Goal: Task Accomplishment & Management: Use online tool/utility

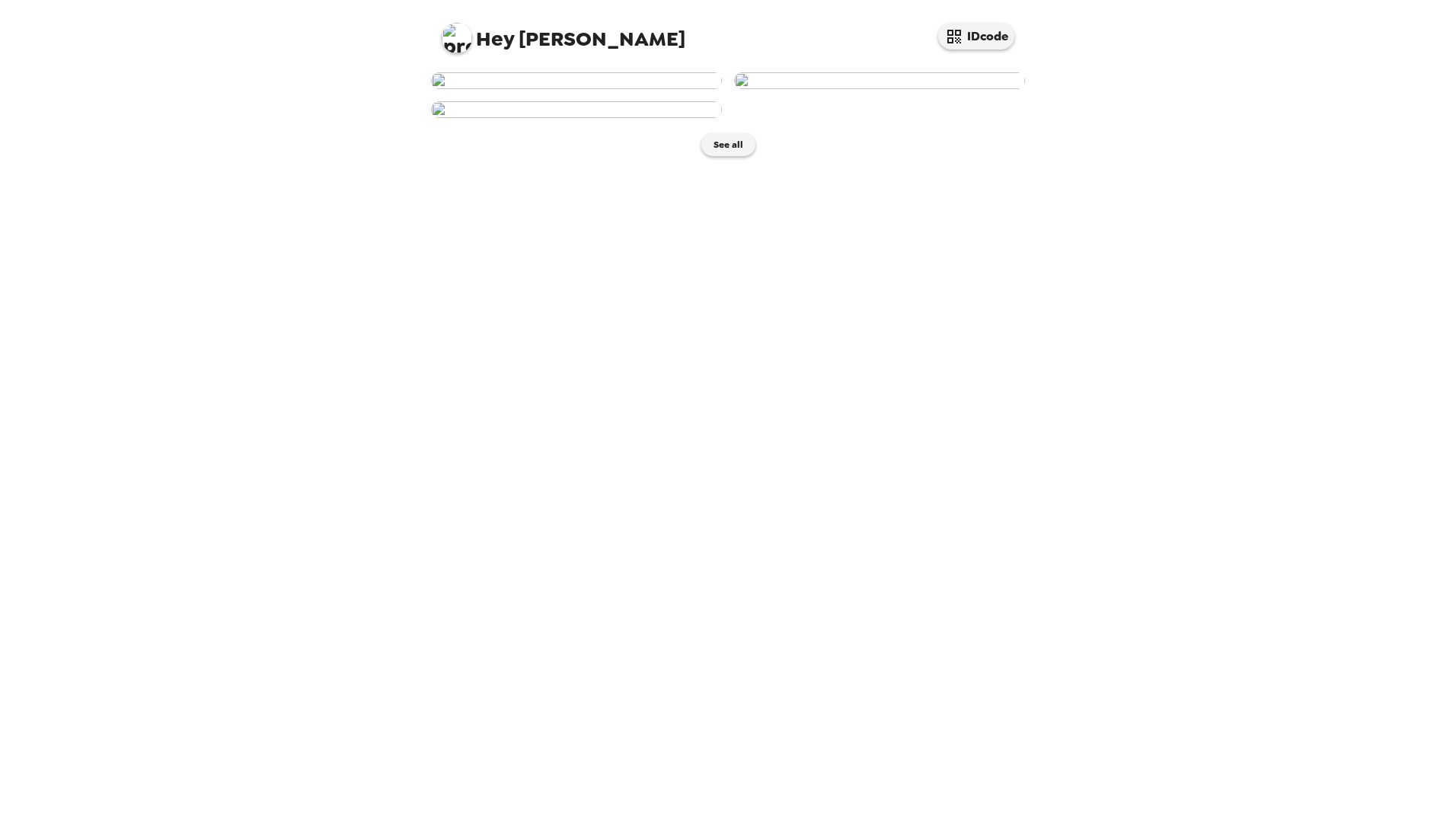
click at [645, 89] on img at bounding box center [576, 80] width 291 height 17
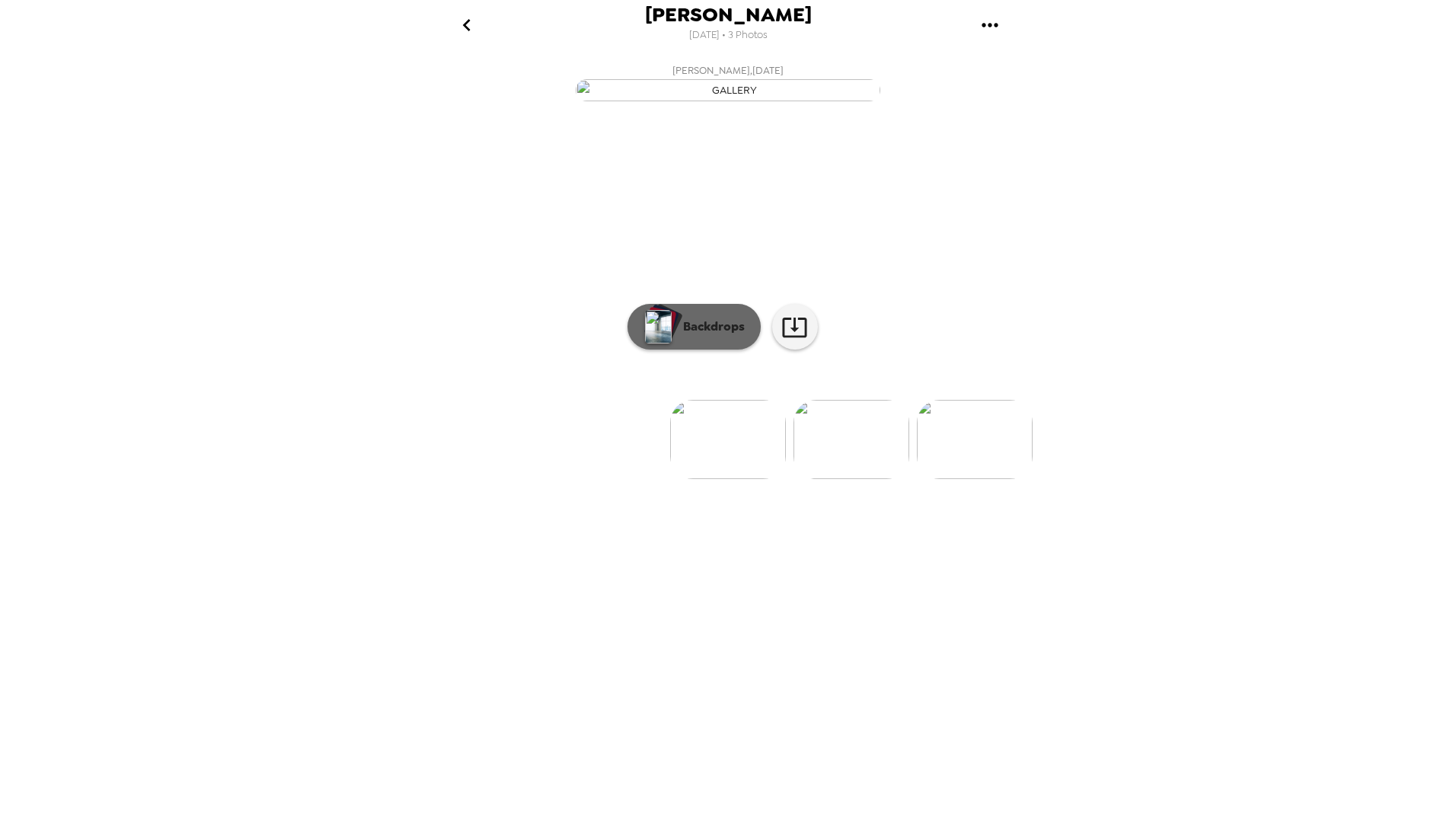
click at [735, 349] on button "Backdrops" at bounding box center [694, 326] width 133 height 46
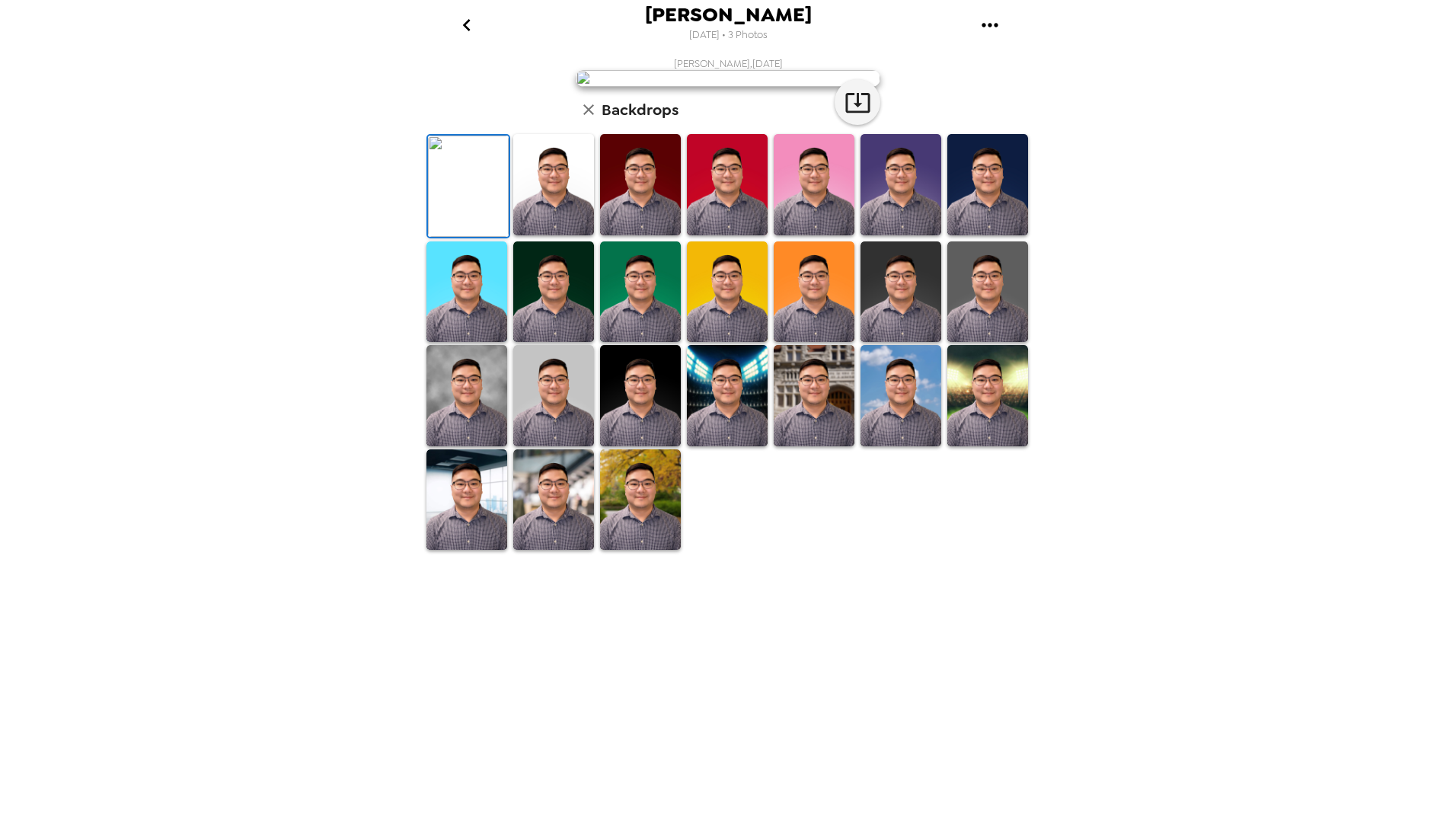
click at [555, 236] on img at bounding box center [553, 184] width 81 height 101
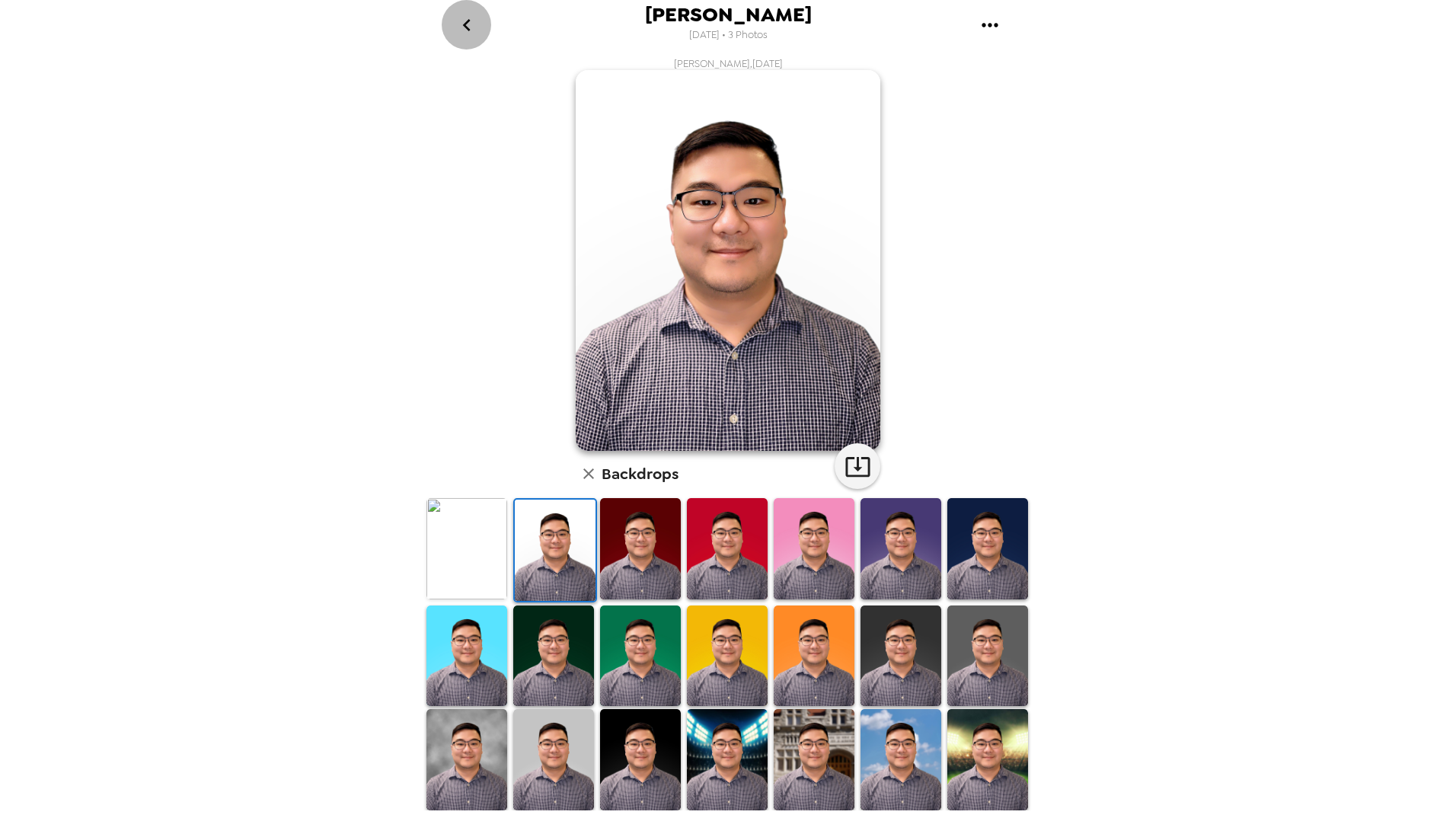
click at [474, 23] on icon "go back" at bounding box center [467, 25] width 24 height 24
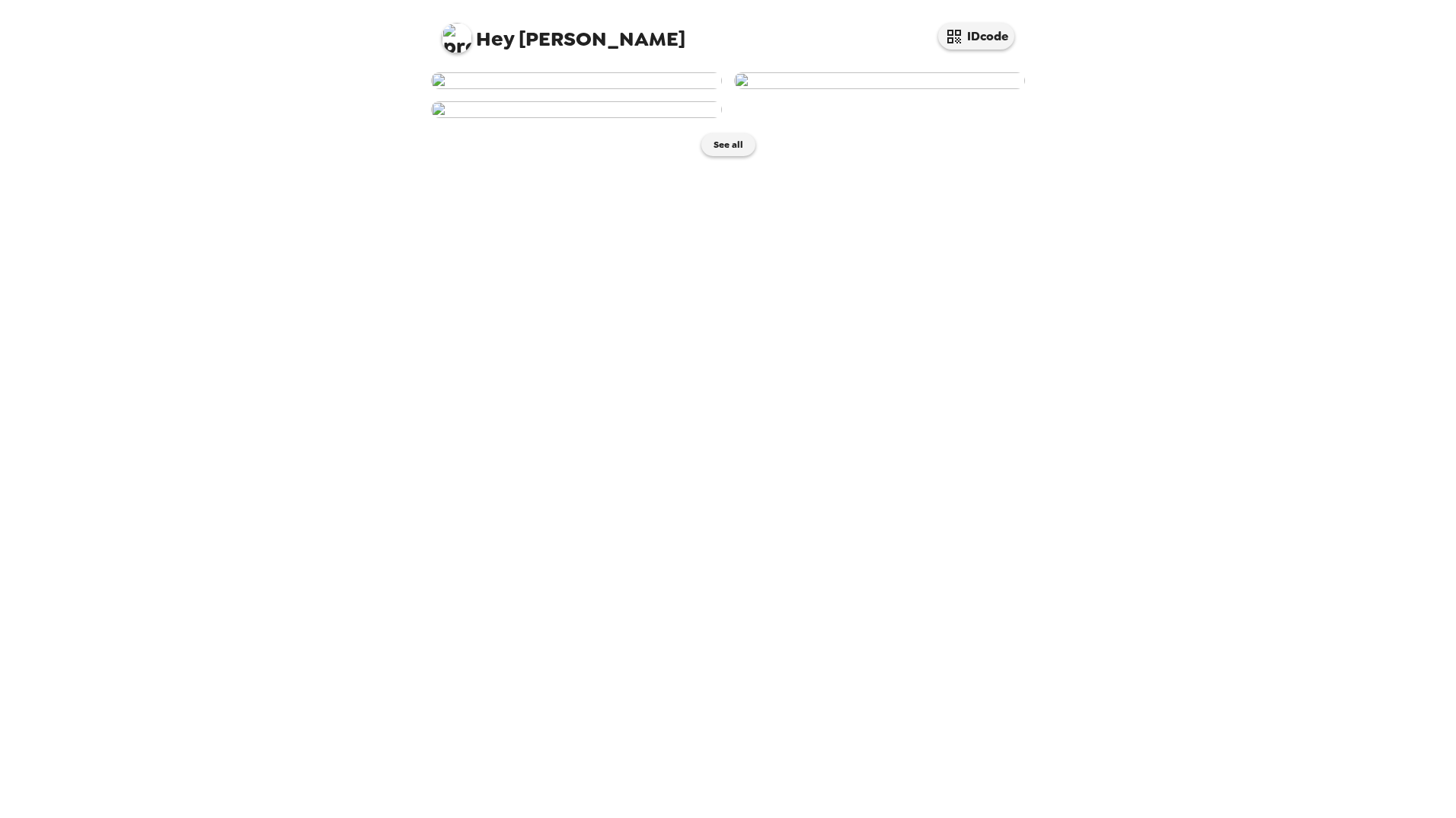
click at [84, 561] on div "Hey [PERSON_NAME] IDcode See all" at bounding box center [728, 409] width 1456 height 818
click at [304, 96] on div "Hey [PERSON_NAME] IDcode See all" at bounding box center [728, 409] width 1456 height 818
click at [1313, 448] on div "Hey [PERSON_NAME] IDcode See all" at bounding box center [728, 409] width 1456 height 818
